Goal: Check status: Check status

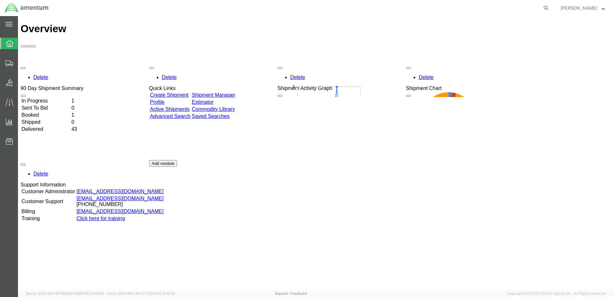
click at [50, 98] on td "In Progress" at bounding box center [45, 101] width 49 height 6
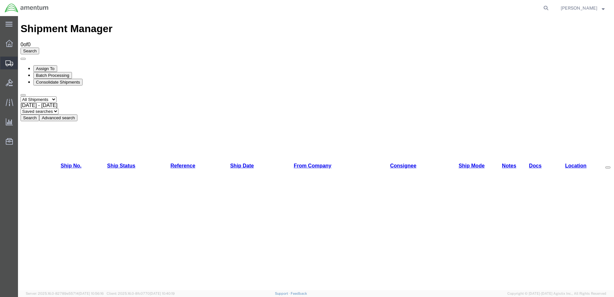
click at [22, 63] on span "Shipments" at bounding box center [20, 63] width 4 height 13
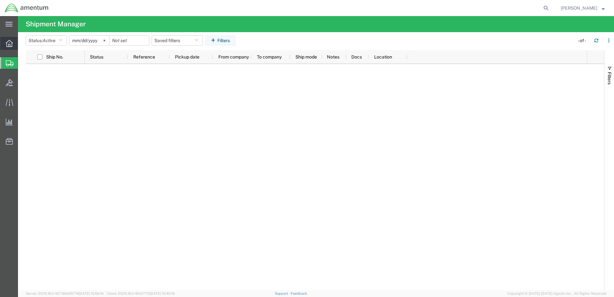
click at [9, 41] on icon at bounding box center [9, 43] width 7 height 7
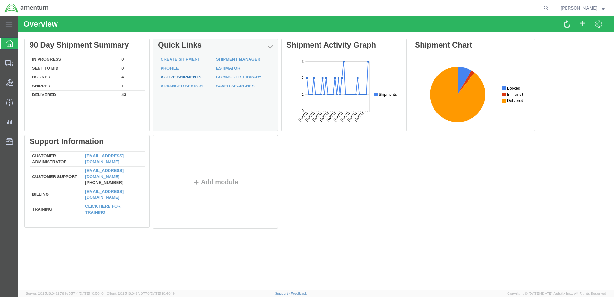
click at [175, 75] on link "Active Shipments" at bounding box center [181, 76] width 41 height 5
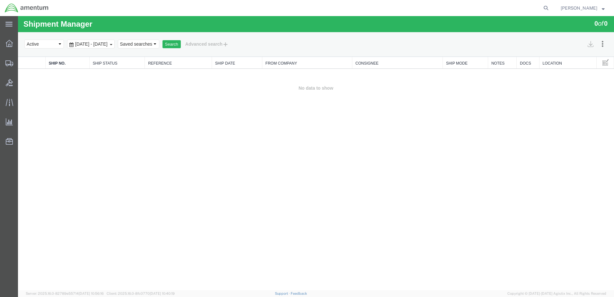
click at [115, 43] on div "[DATE] - [DATE]" at bounding box center [91, 43] width 48 height 9
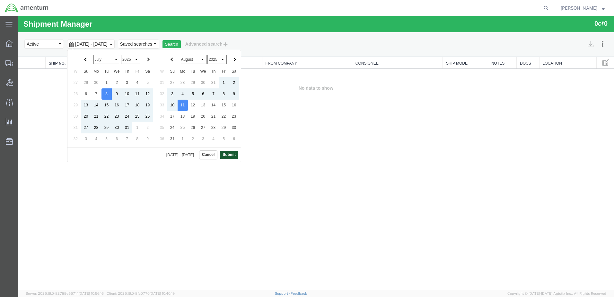
click at [231, 154] on button "Submit" at bounding box center [229, 155] width 18 height 8
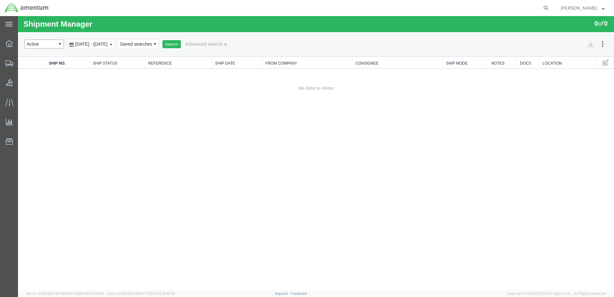
click at [60, 43] on select "Select status Active All Shipments Approved Booked Canceled Delivered Denied Ne…" at bounding box center [43, 43] width 39 height 9
select select "ALL"
click at [24, 39] on select "Select status Active All Shipments Approved Booked Canceled Delivered Denied Ne…" at bounding box center [43, 43] width 39 height 9
click at [181, 44] on button "Search" at bounding box center [171, 44] width 18 height 8
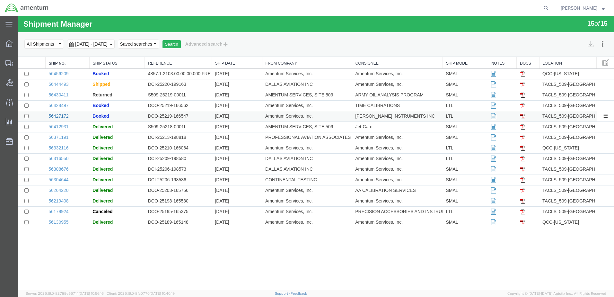
click at [63, 115] on link "56427172" at bounding box center [58, 115] width 20 height 5
